Goal: Transaction & Acquisition: Purchase product/service

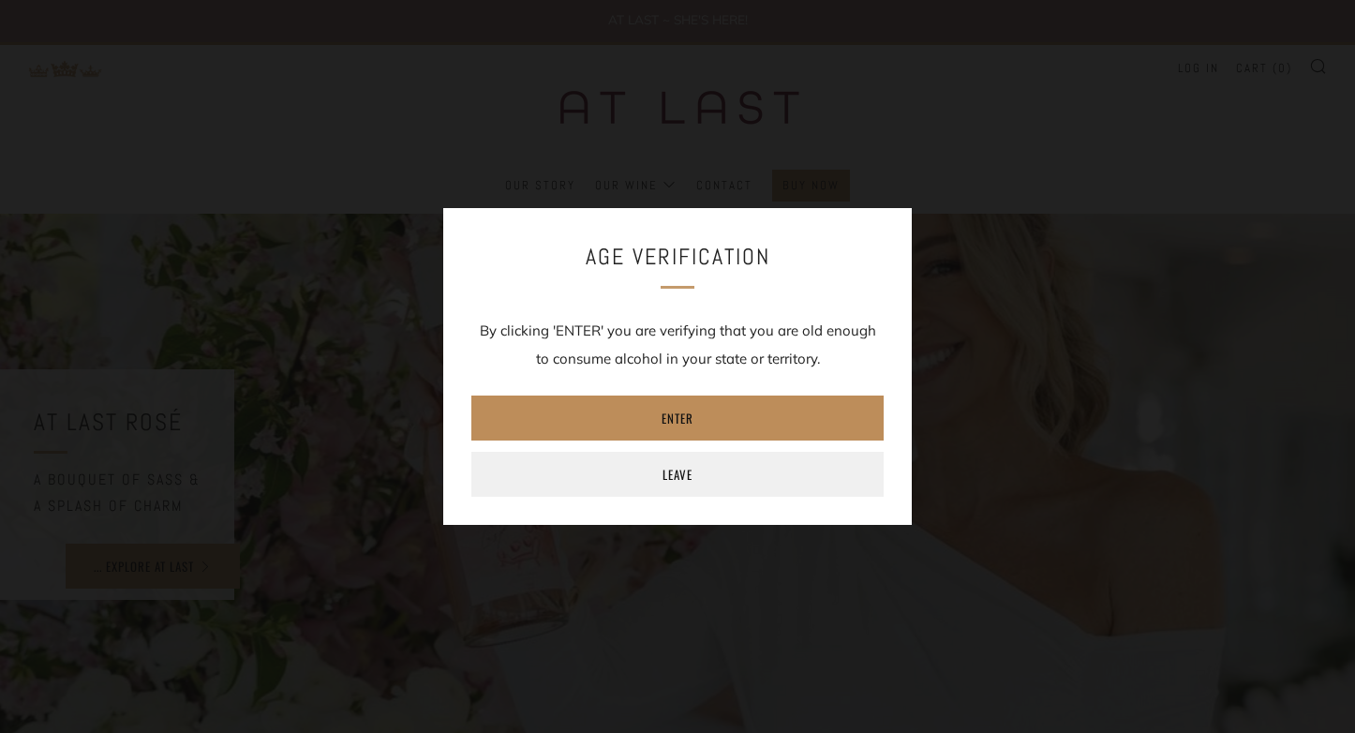
click at [672, 418] on link "Enter" at bounding box center [677, 418] width 412 height 45
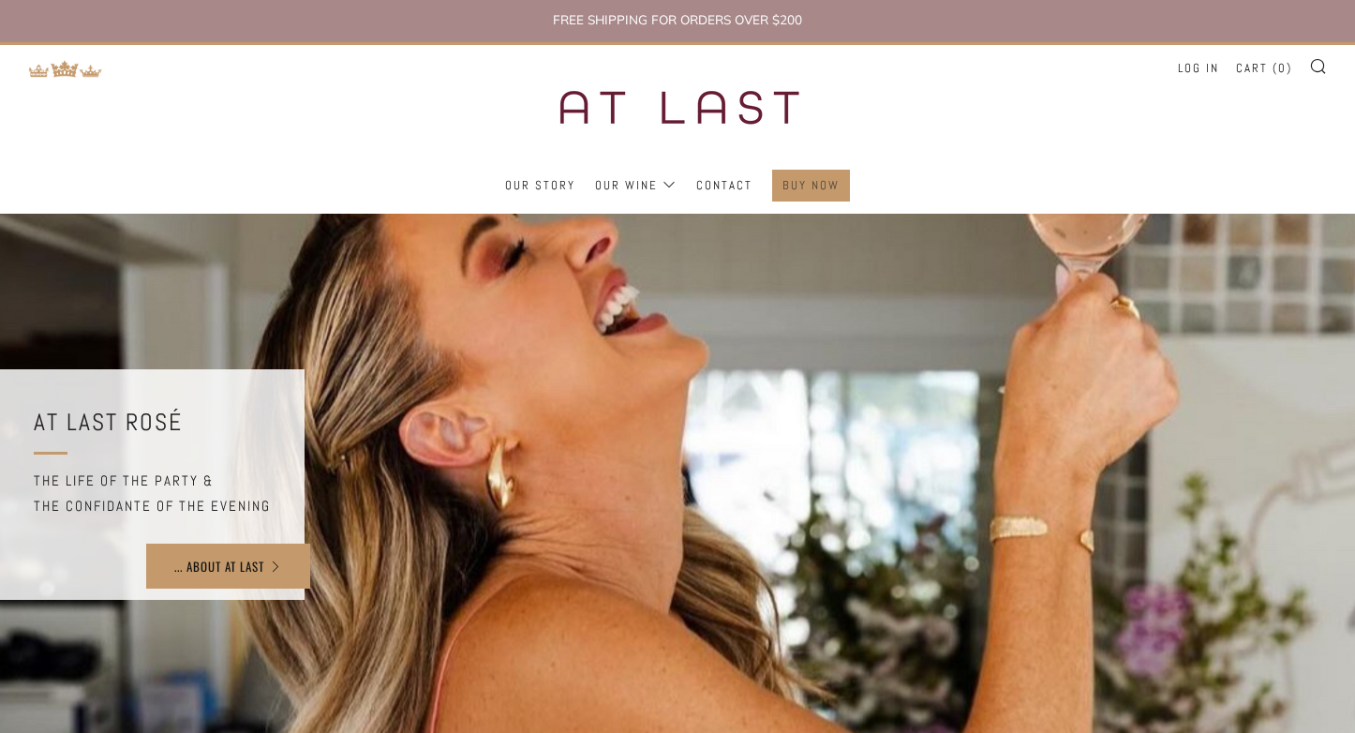
click at [821, 185] on link "Buy Now" at bounding box center [811, 186] width 57 height 30
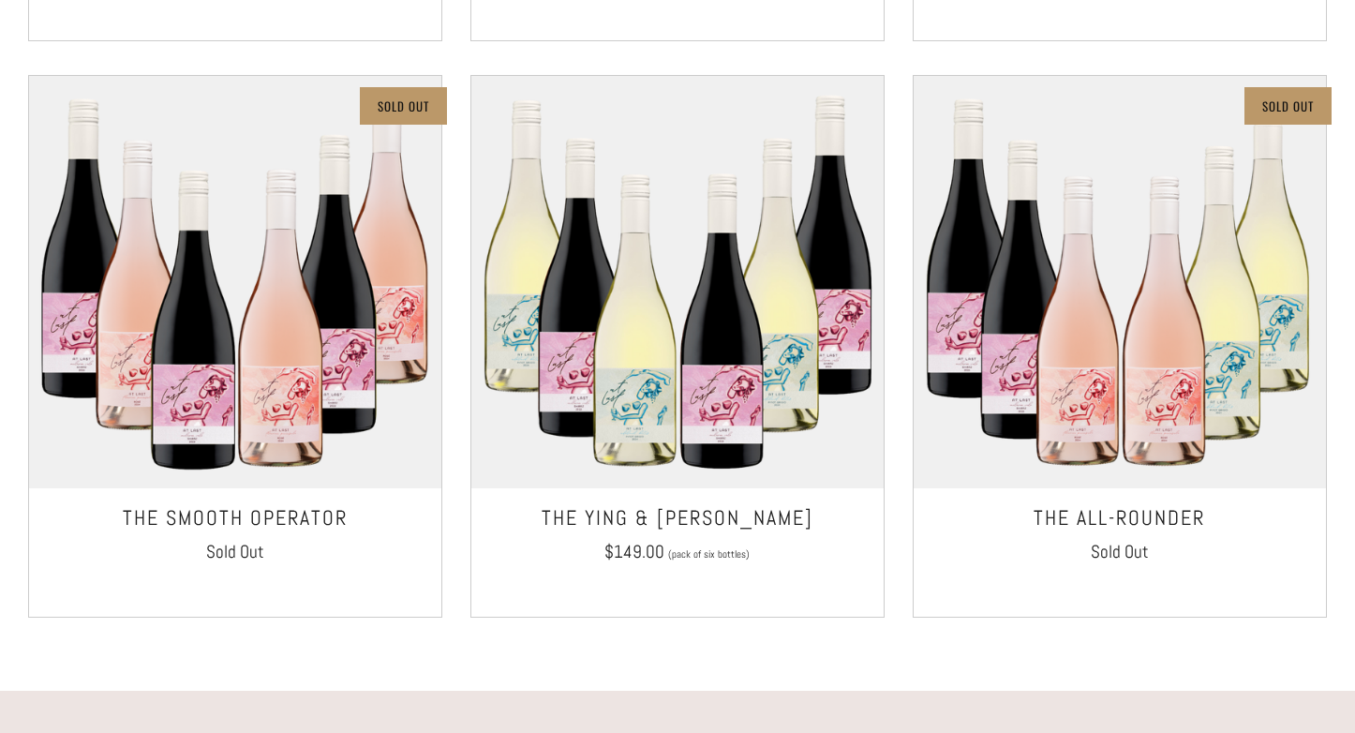
scroll to position [1468, 0]
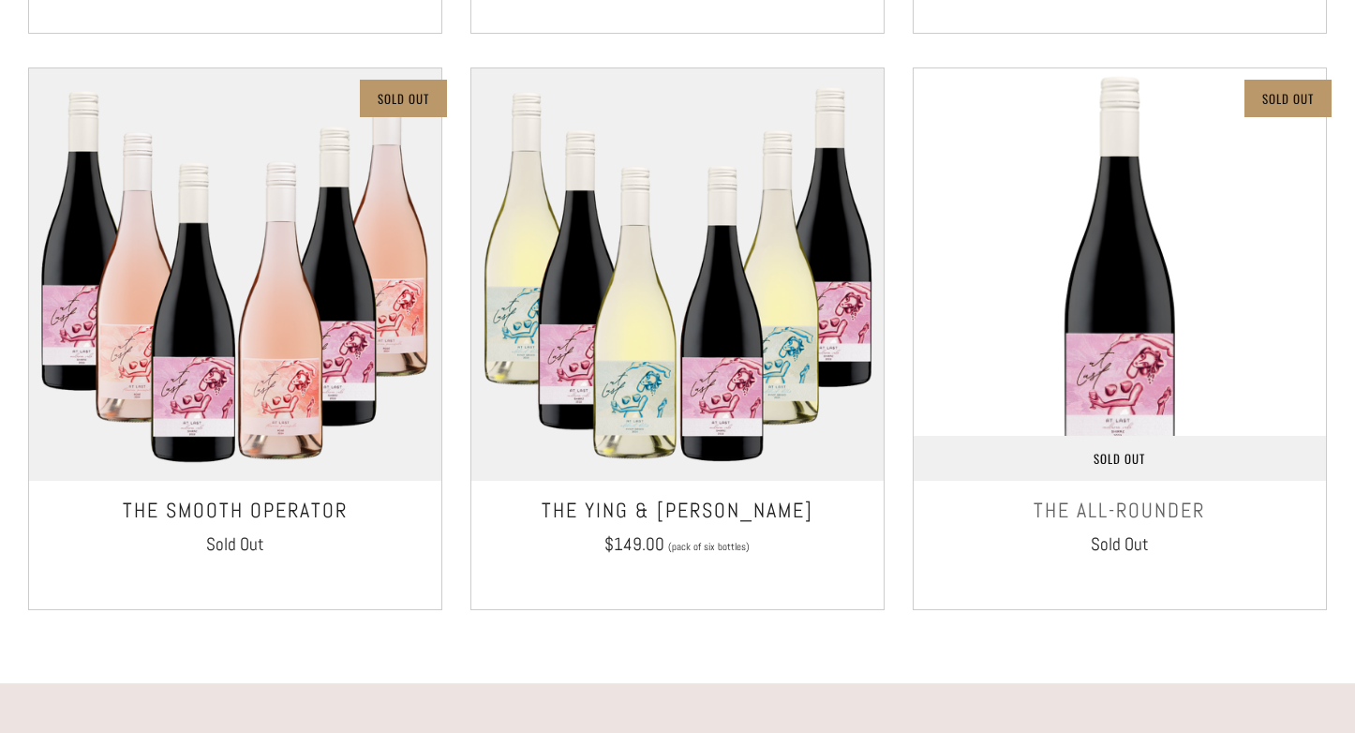
click at [1127, 318] on img at bounding box center [1120, 274] width 412 height 412
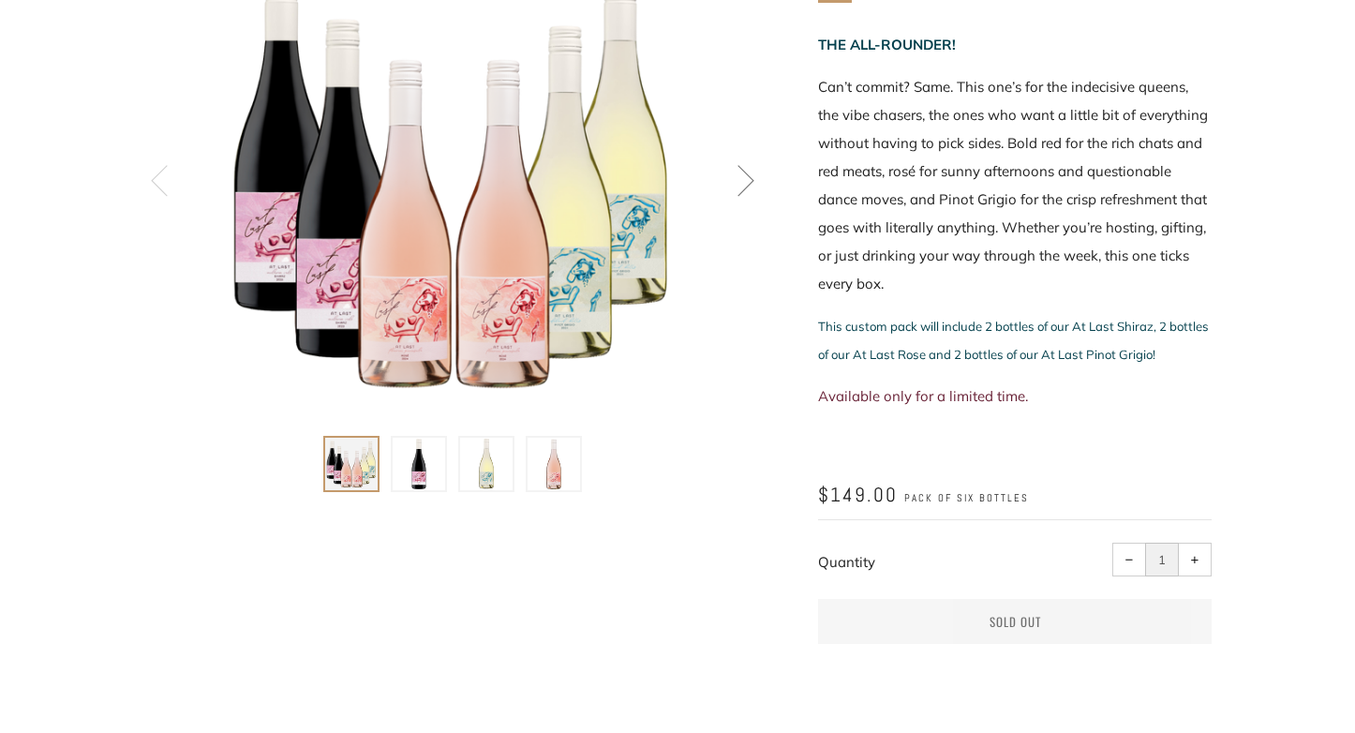
scroll to position [298, 0]
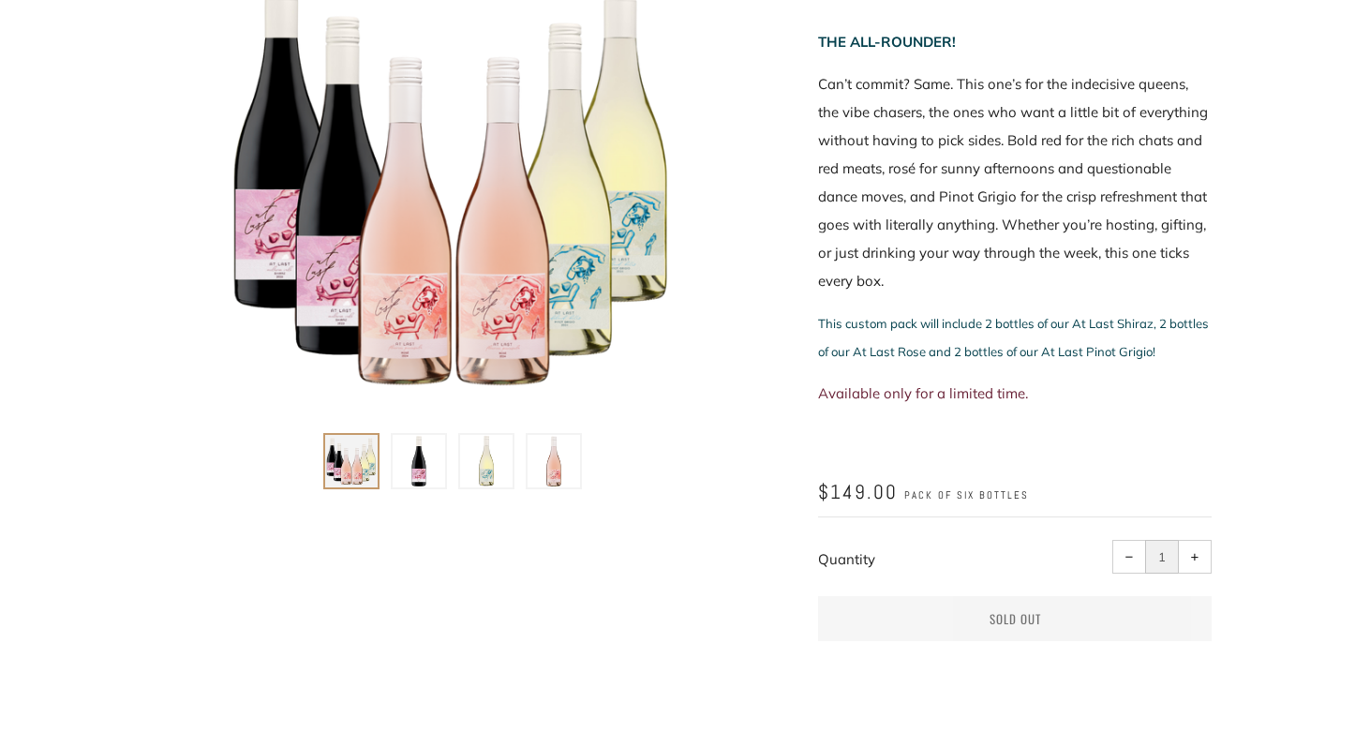
click at [1198, 560] on span "+" at bounding box center [1195, 557] width 8 height 8
click at [1135, 553] on button "− Reduce item quantity by one" at bounding box center [1130, 557] width 34 height 34
type input "1"
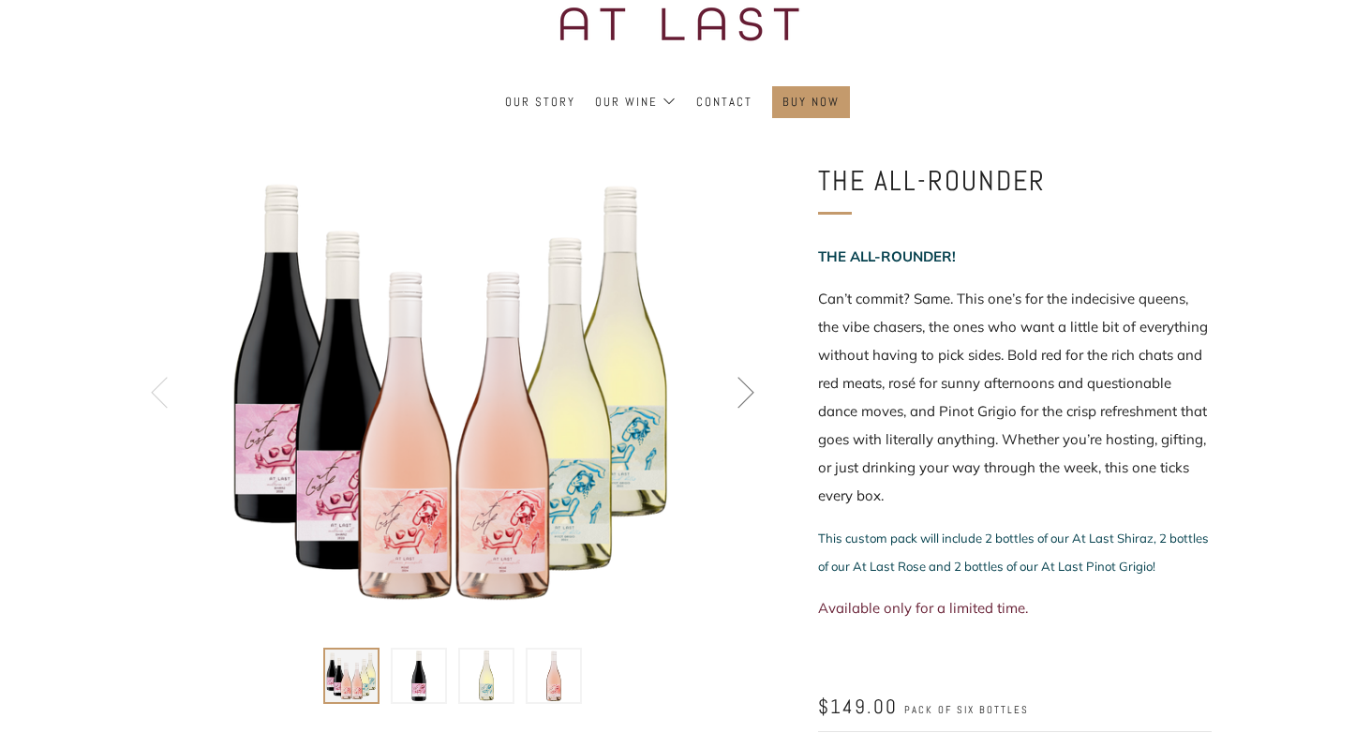
scroll to position [0, 0]
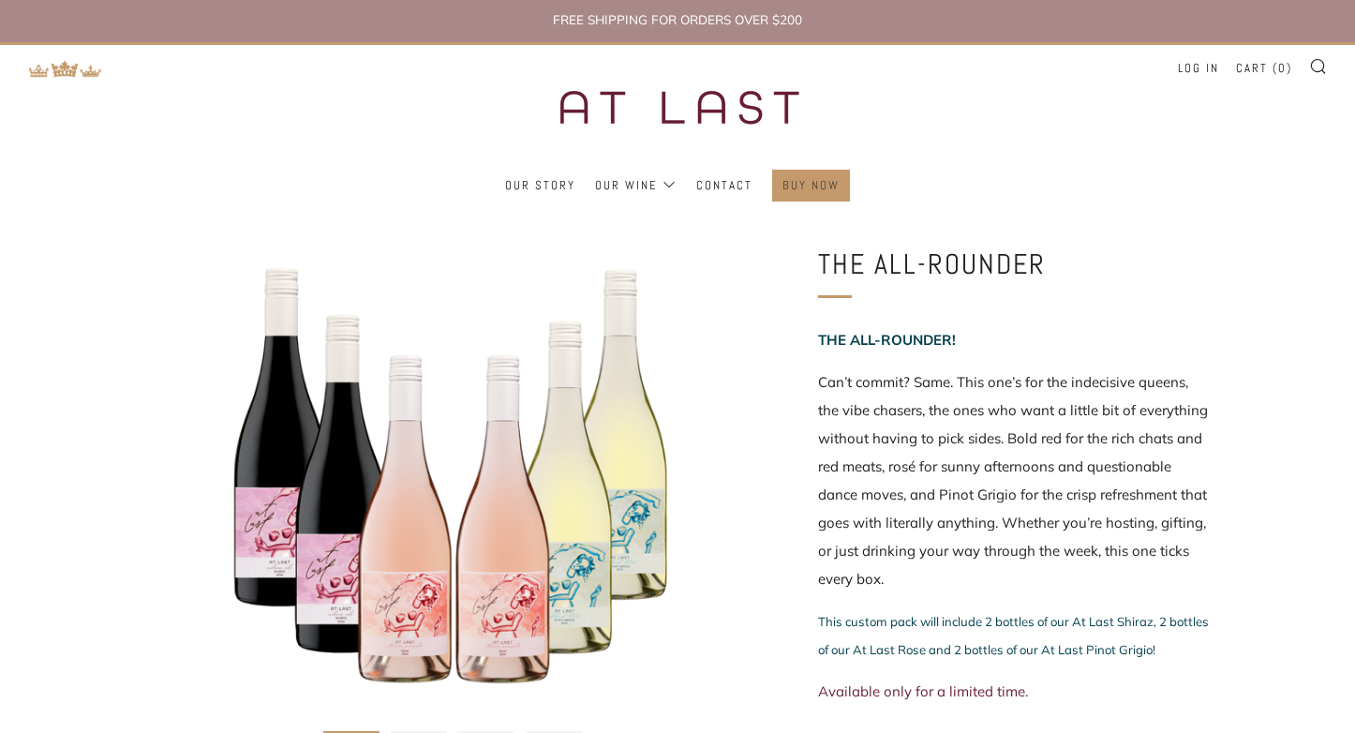
click at [815, 180] on link "Buy Now" at bounding box center [811, 186] width 57 height 30
